Goal: Find specific page/section: Find specific page/section

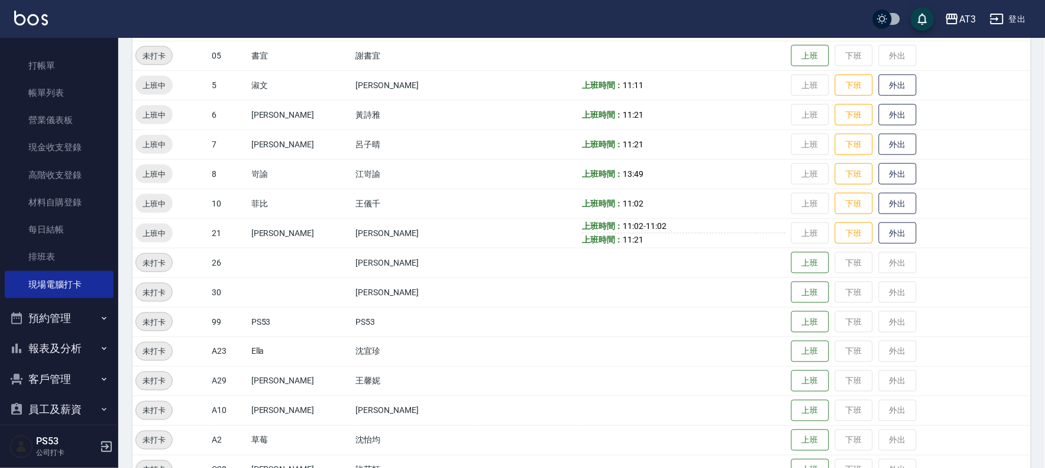
scroll to position [39, 0]
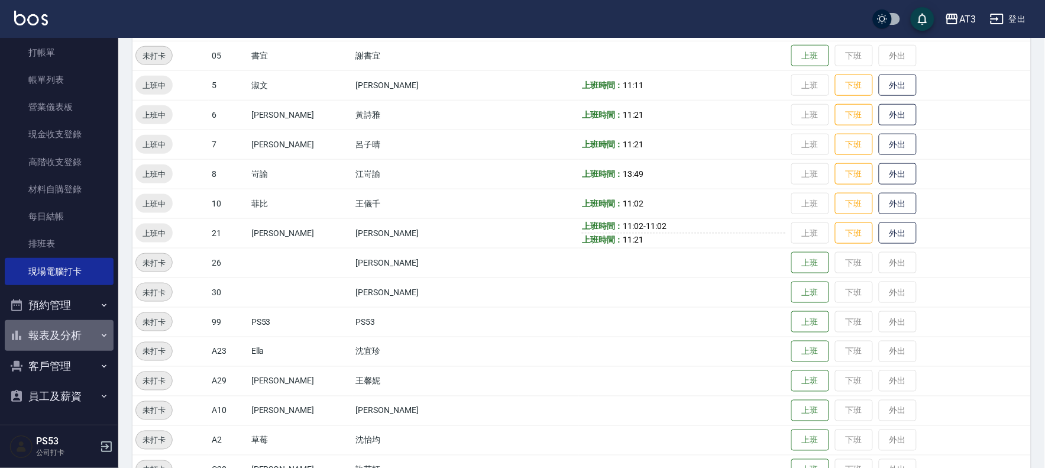
click at [62, 331] on button "報表及分析" at bounding box center [59, 335] width 109 height 31
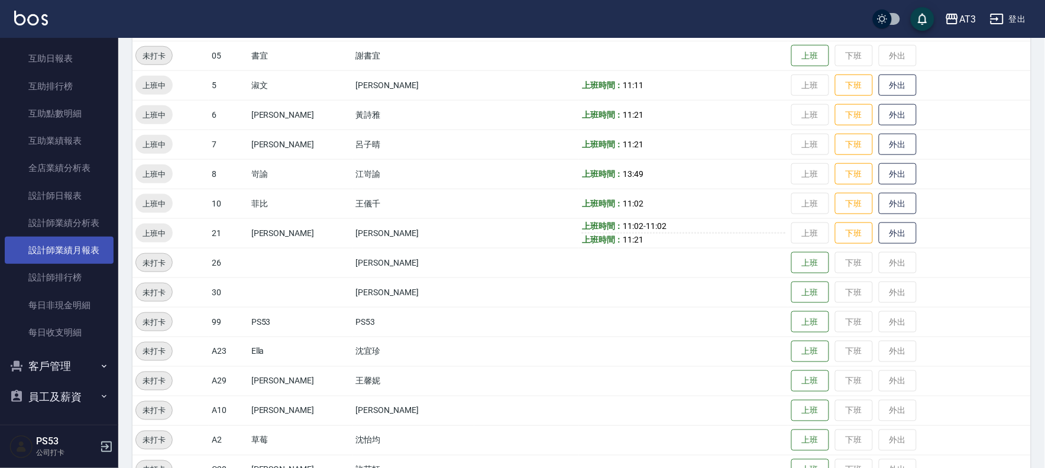
scroll to position [405, 0]
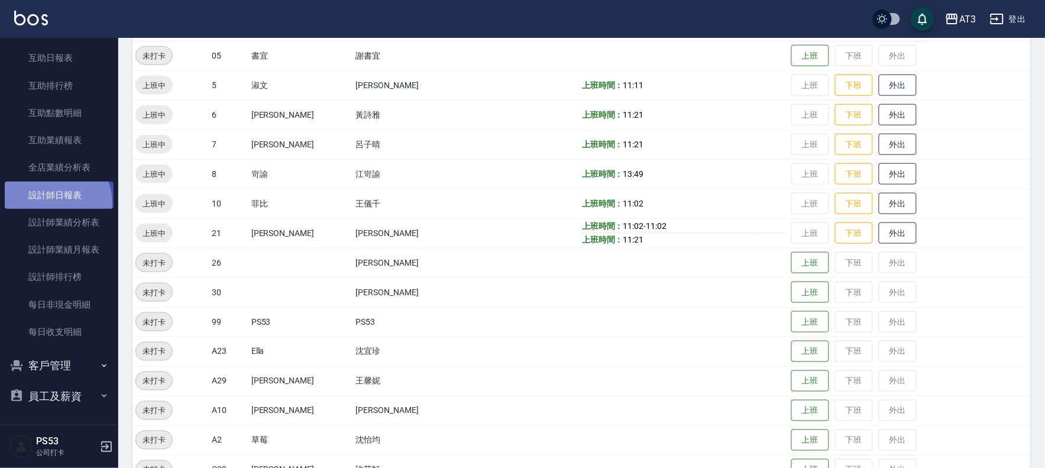
click at [57, 201] on link "設計師日報表" at bounding box center [59, 195] width 109 height 27
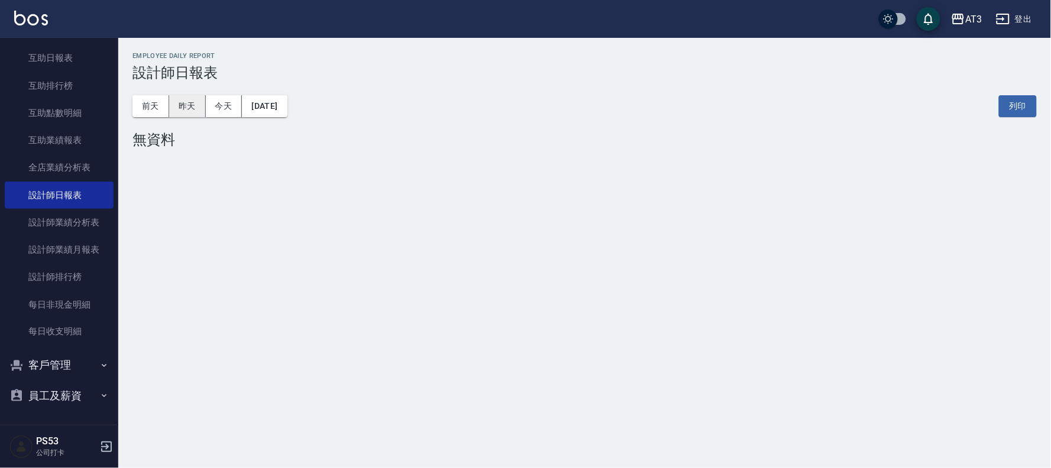
click at [174, 111] on button "昨天" at bounding box center [187, 106] width 37 height 22
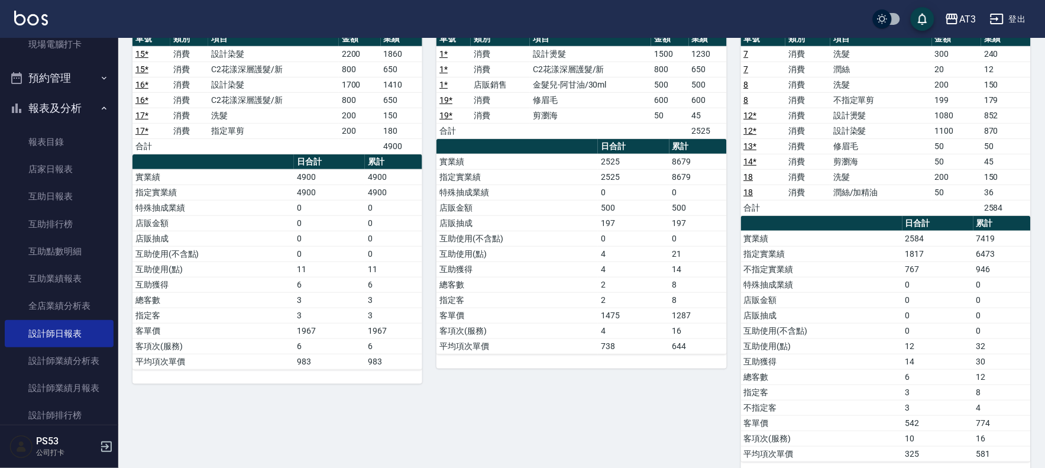
scroll to position [142, 0]
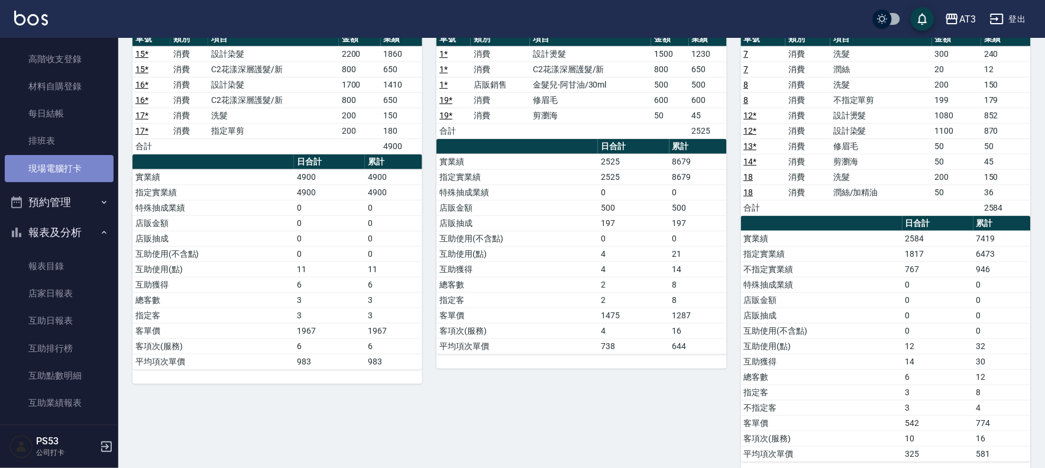
click at [61, 166] on link "現場電腦打卡" at bounding box center [59, 168] width 109 height 27
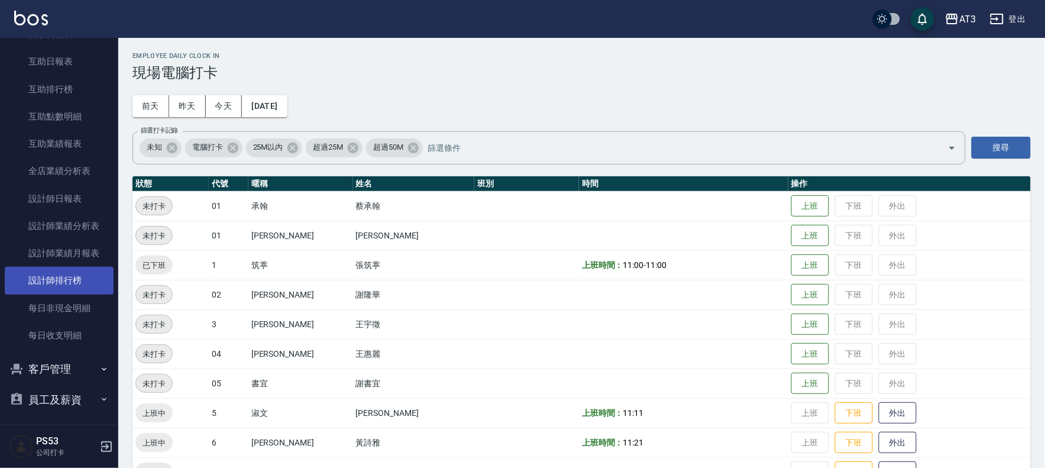
scroll to position [405, 0]
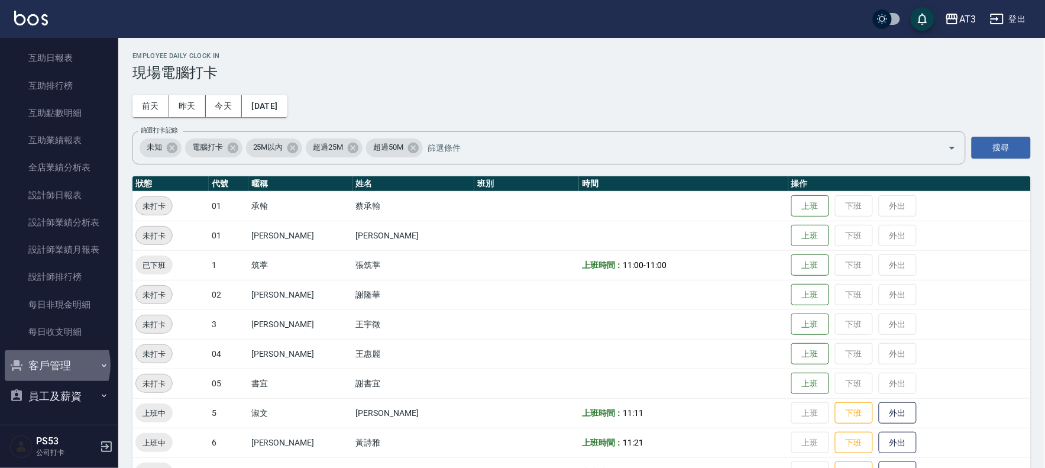
click at [50, 364] on button "客戶管理" at bounding box center [59, 365] width 109 height 31
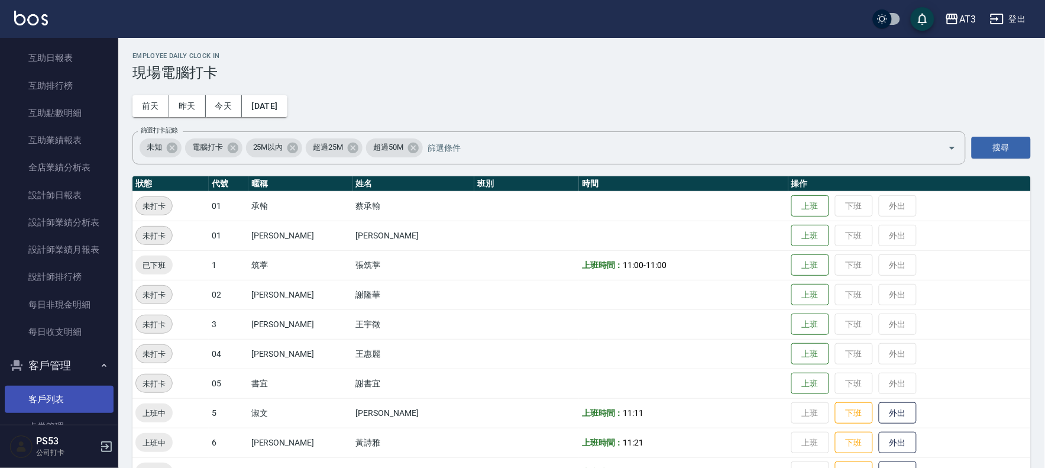
click at [47, 392] on link "客戶列表" at bounding box center [59, 399] width 109 height 27
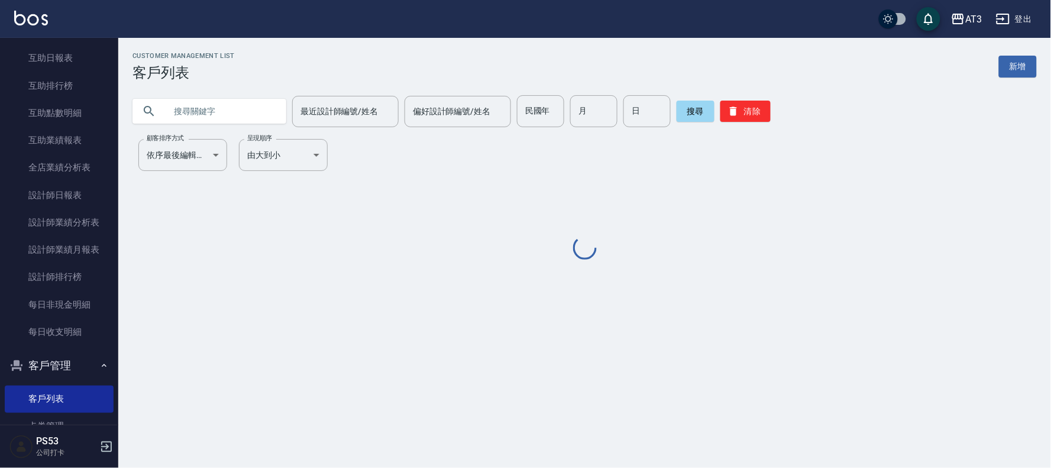
click at [252, 116] on input "text" at bounding box center [221, 111] width 111 height 32
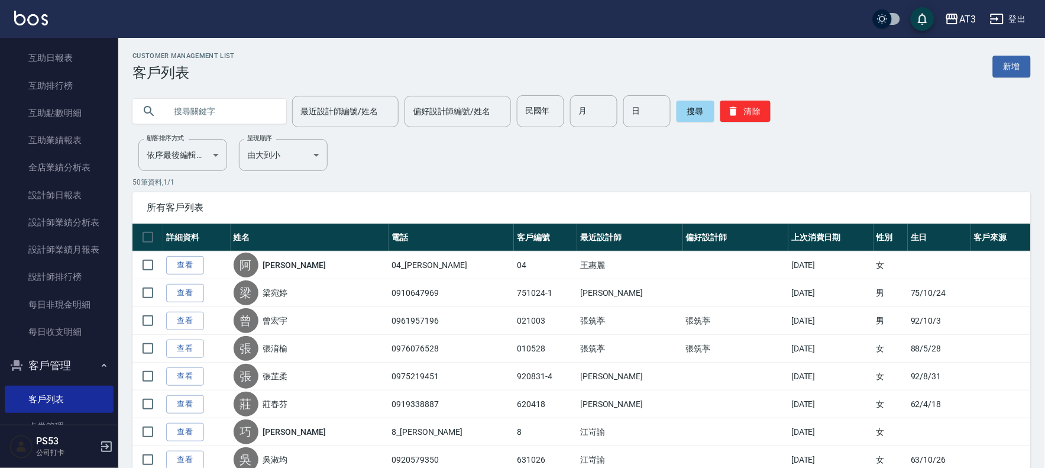
click at [257, 115] on input "text" at bounding box center [221, 111] width 111 height 32
